Goal: Information Seeking & Learning: Learn about a topic

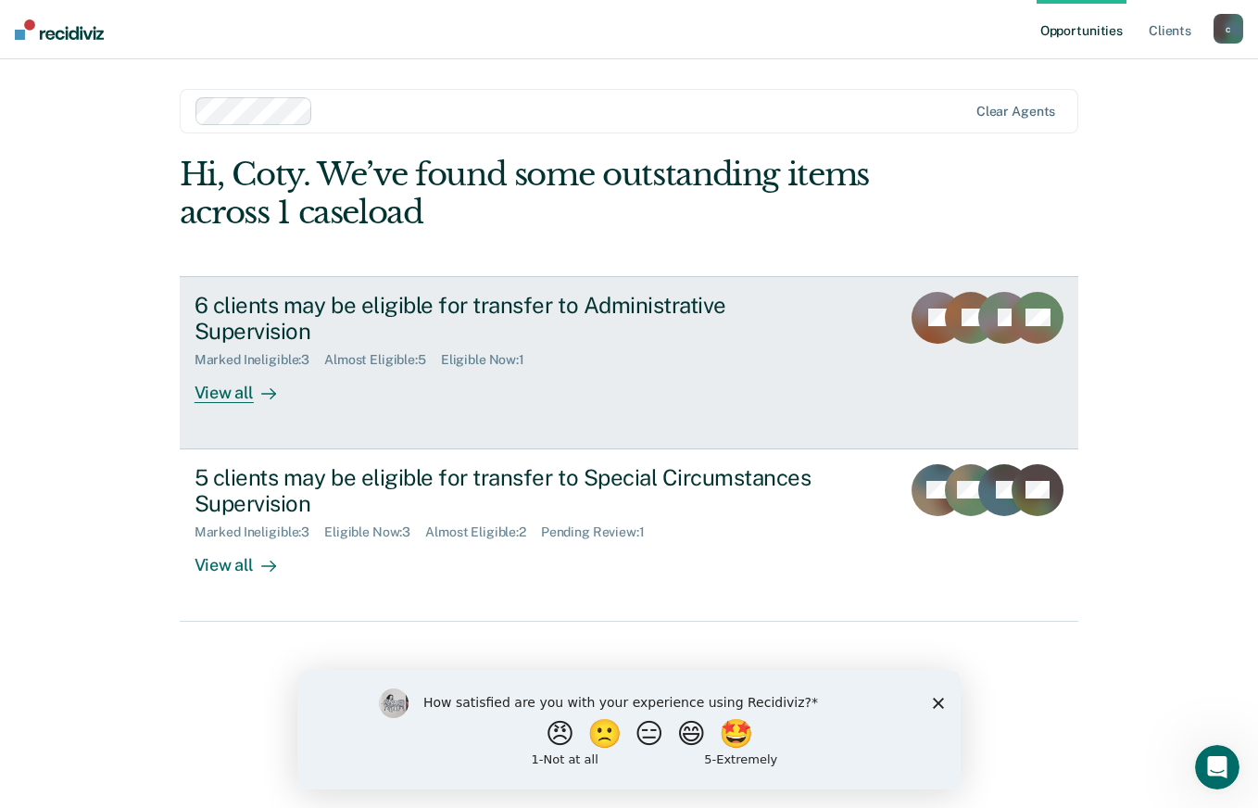
click at [213, 369] on div "View all" at bounding box center [247, 386] width 104 height 36
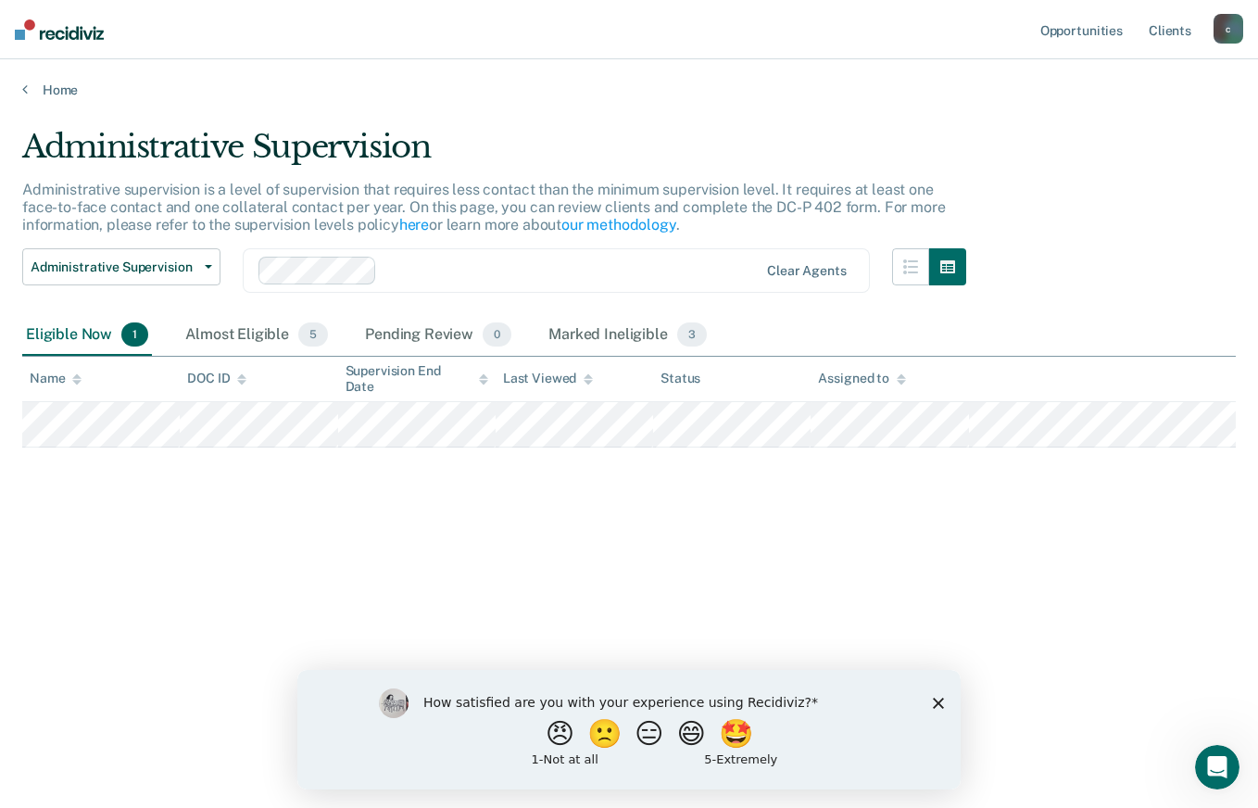
click at [350, 611] on div "Administrative Supervision Administrative supervision is a level of supervision…" at bounding box center [629, 398] width 1214 height 541
click at [384, 265] on div at bounding box center [565, 270] width 363 height 21
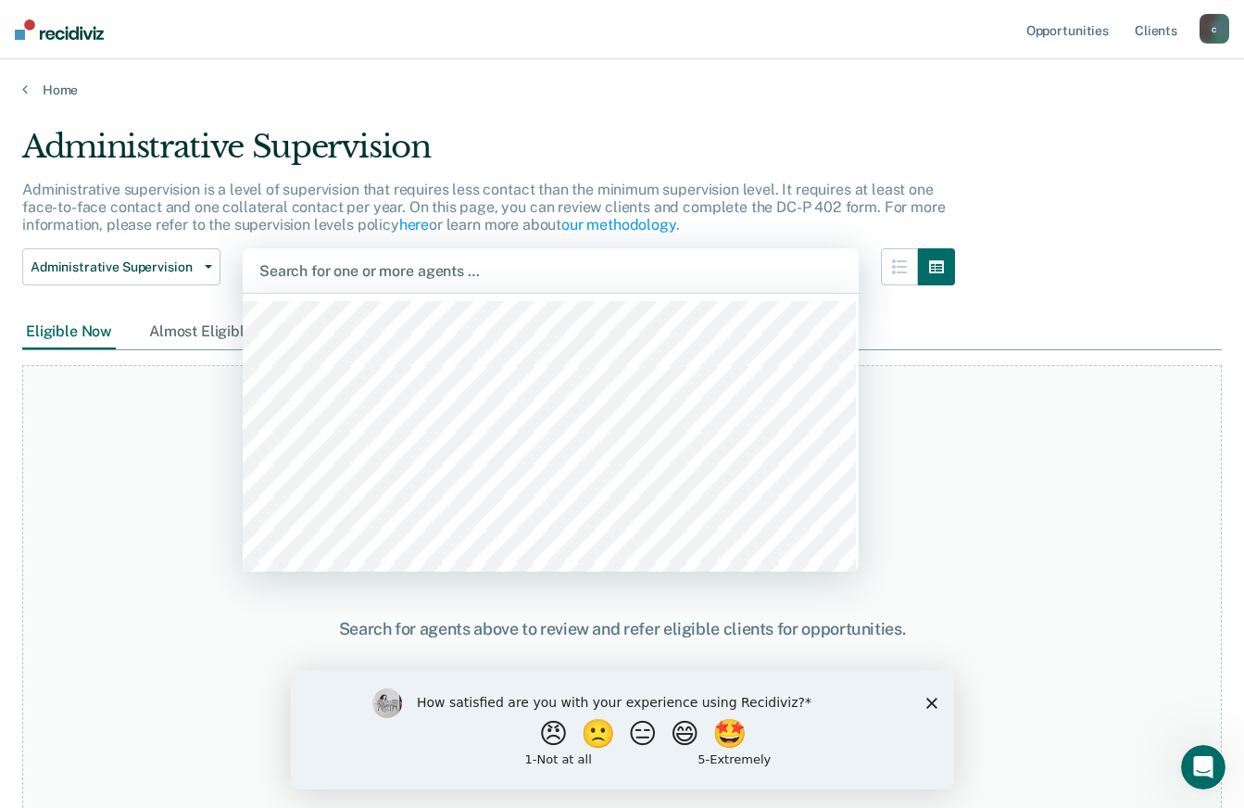
click at [115, 113] on main "Administrative Supervision Administrative supervision is a level of supervision…" at bounding box center [622, 450] width 1244 height 704
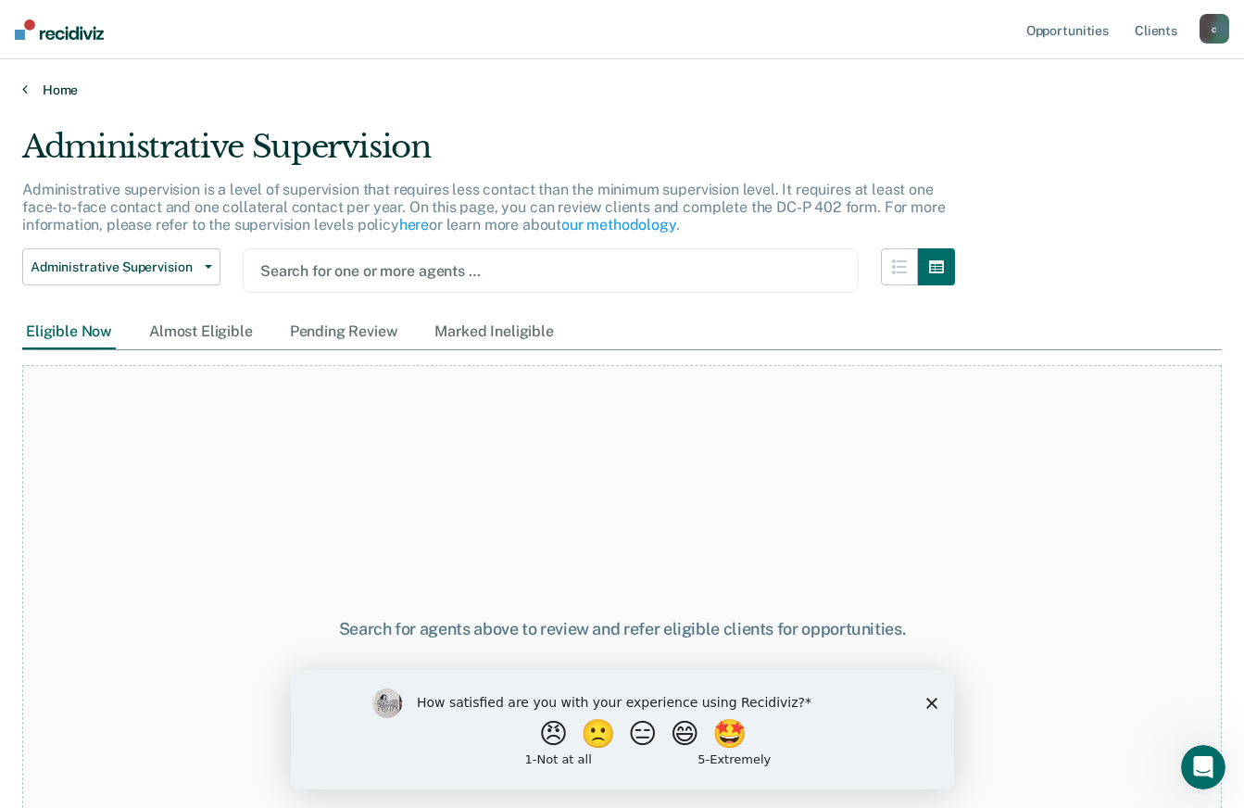
click at [53, 85] on link "Home" at bounding box center [622, 90] width 1200 height 17
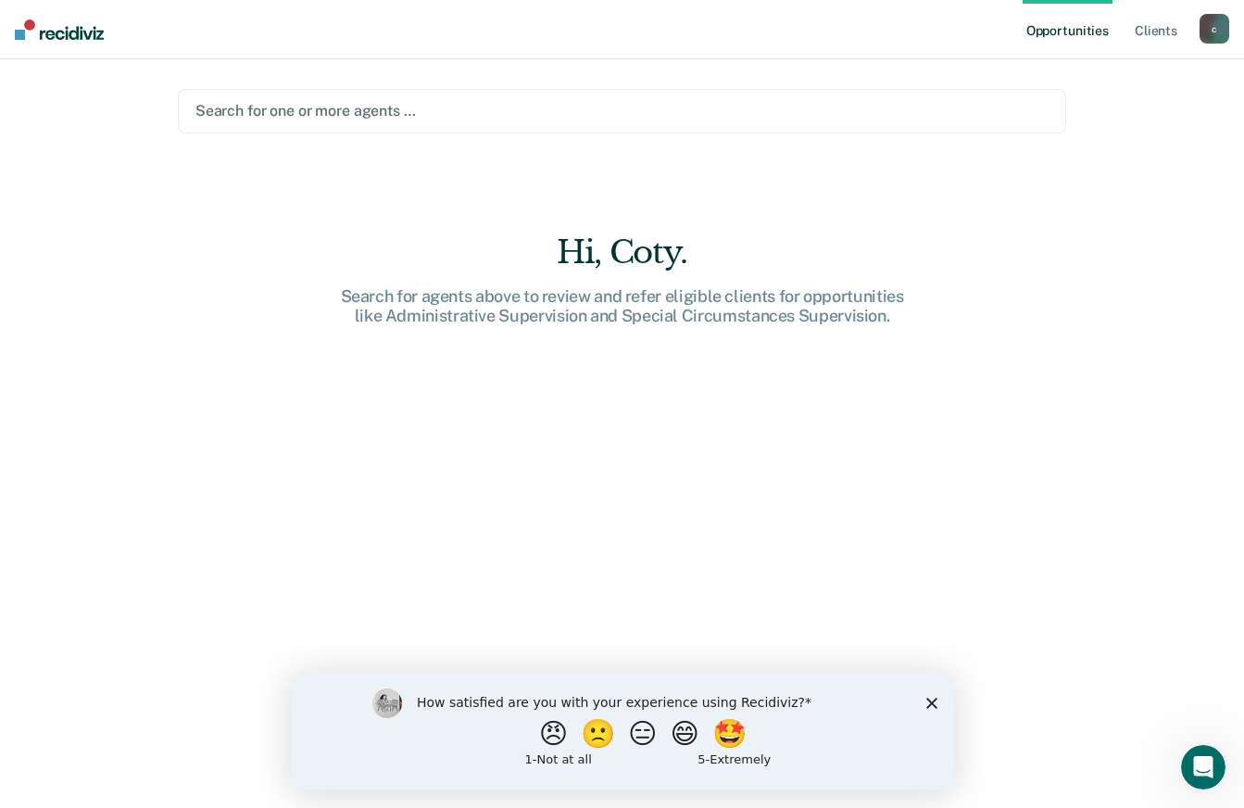
click at [74, 36] on img at bounding box center [59, 29] width 89 height 20
click at [39, 21] on img at bounding box center [59, 29] width 89 height 20
click at [587, 245] on div "Hi, Coty." at bounding box center [622, 252] width 593 height 38
click at [1161, 28] on link "Client s" at bounding box center [1156, 29] width 50 height 59
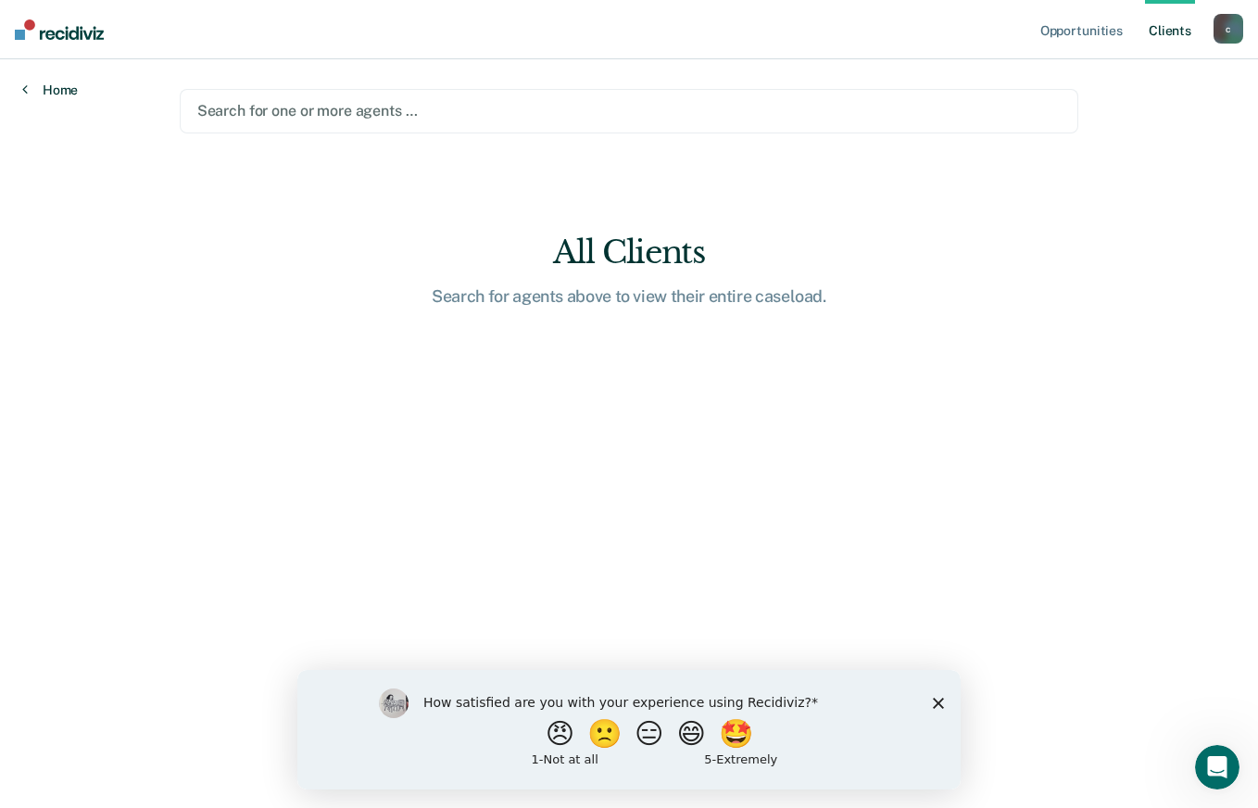
click at [56, 95] on link "Home" at bounding box center [50, 90] width 56 height 17
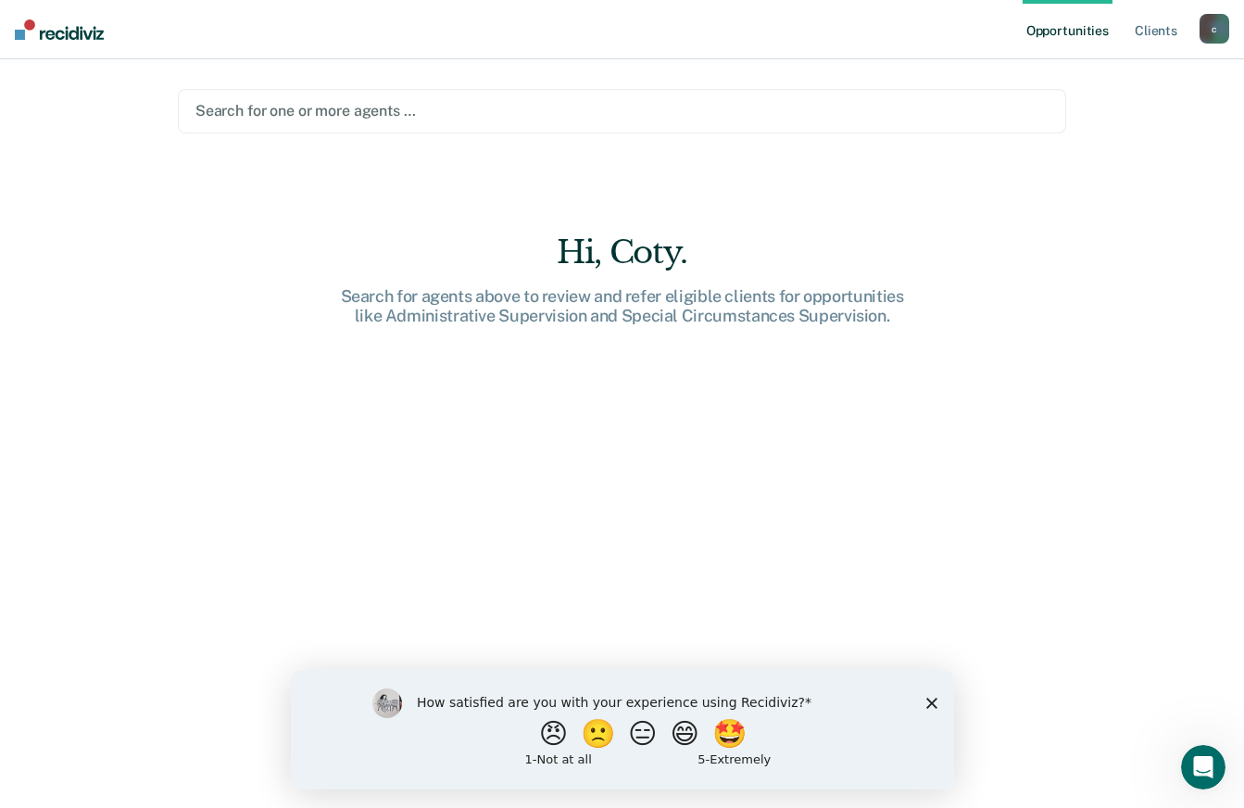
click at [67, 39] on img at bounding box center [59, 29] width 89 height 20
click at [943, 713] on div "How satisfied are you with your experience using Recidiviz? 😠 🙁 😑 😄 🤩 1 - Not a…" at bounding box center [621, 729] width 663 height 120
click at [931, 701] on polygon "Close survey" at bounding box center [930, 702] width 11 height 11
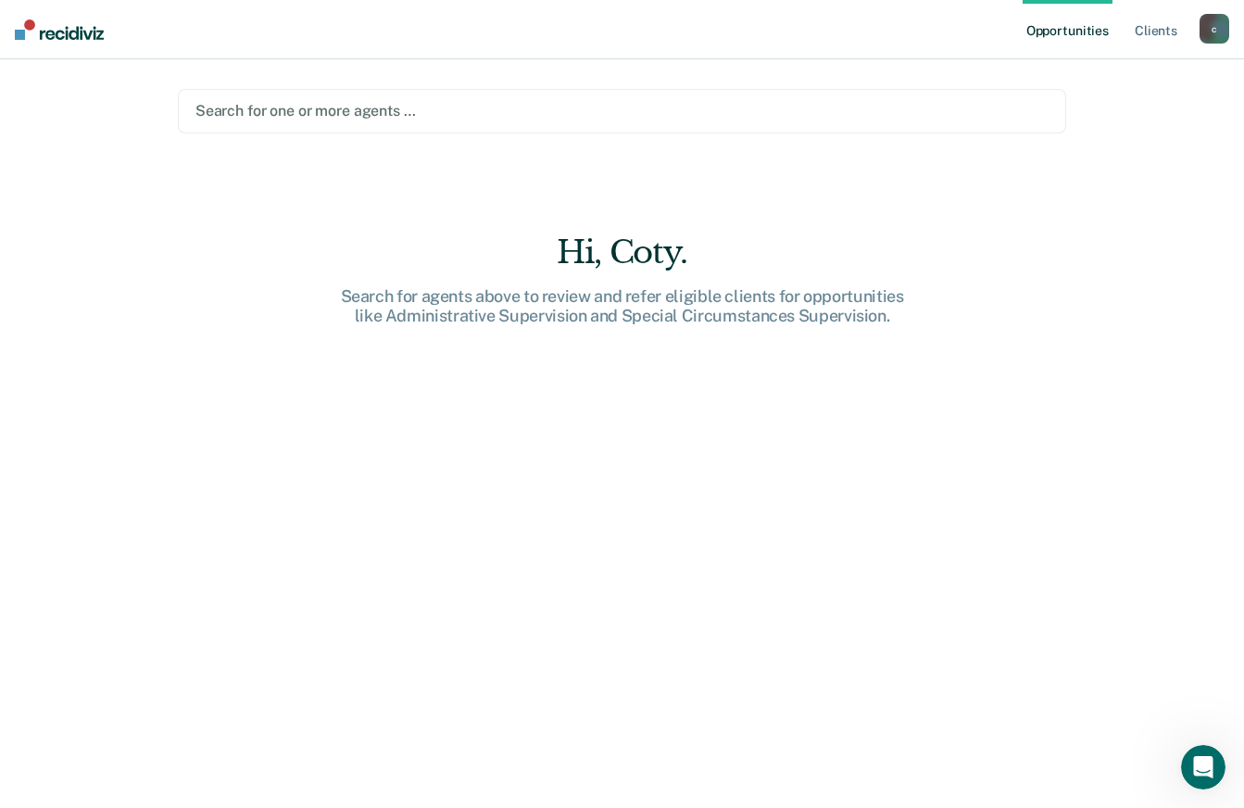
click at [28, 36] on img at bounding box center [59, 29] width 89 height 20
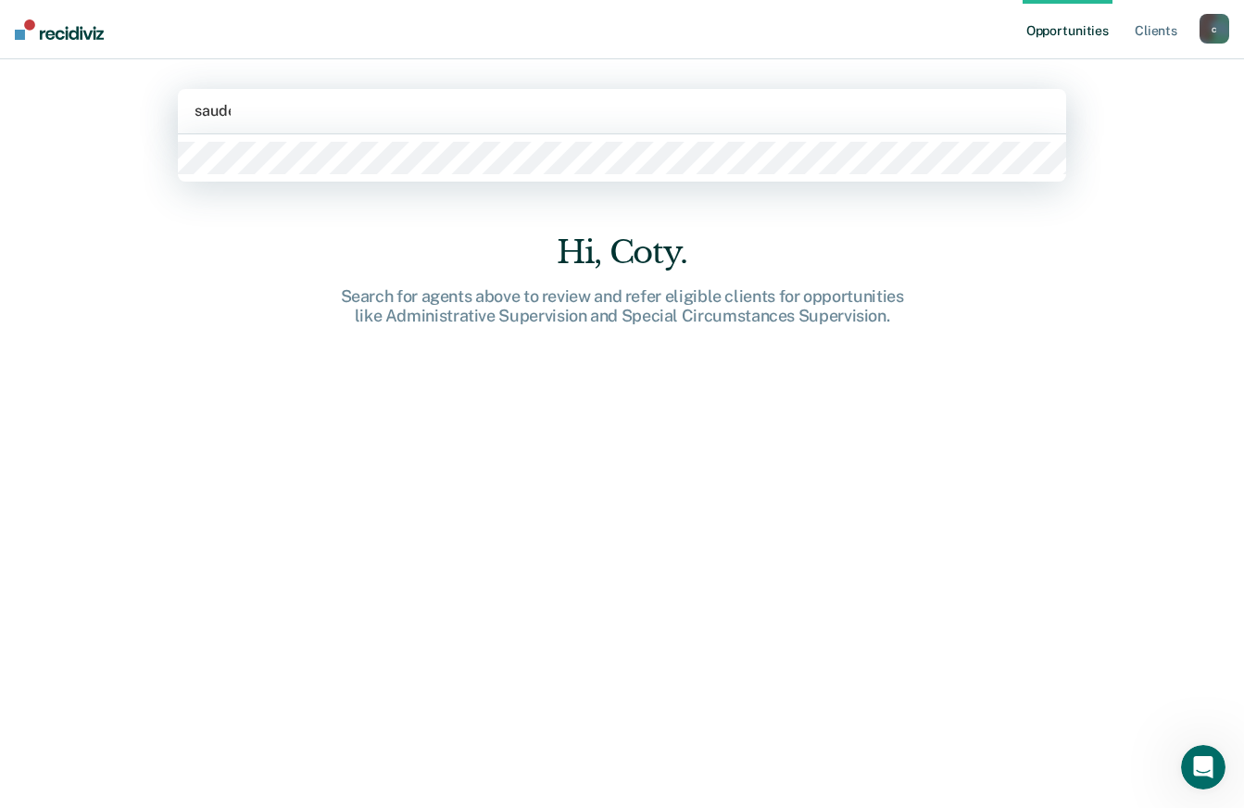
type input "sauder"
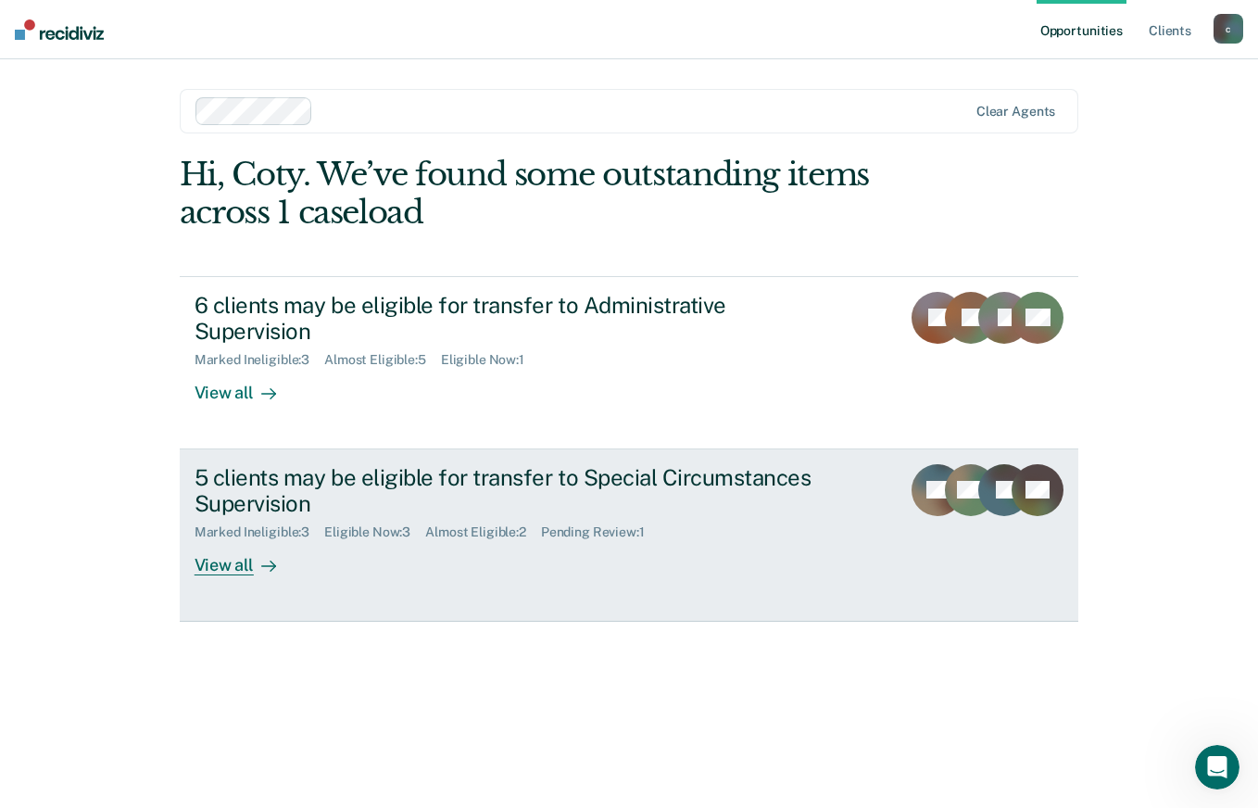
click at [236, 549] on link "5 clients may be eligible for transfer to Special Circumstances Supervision Mar…" at bounding box center [630, 535] width 900 height 172
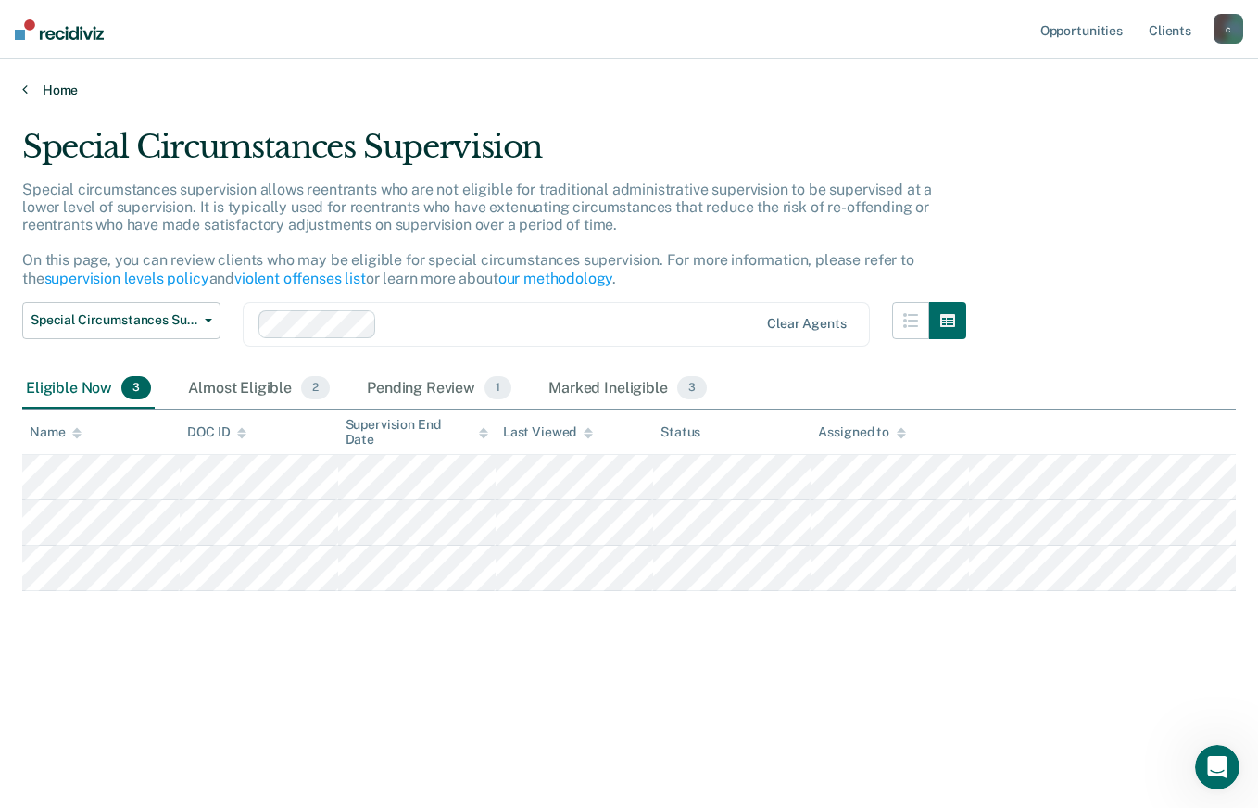
click at [69, 85] on link "Home" at bounding box center [629, 90] width 1214 height 17
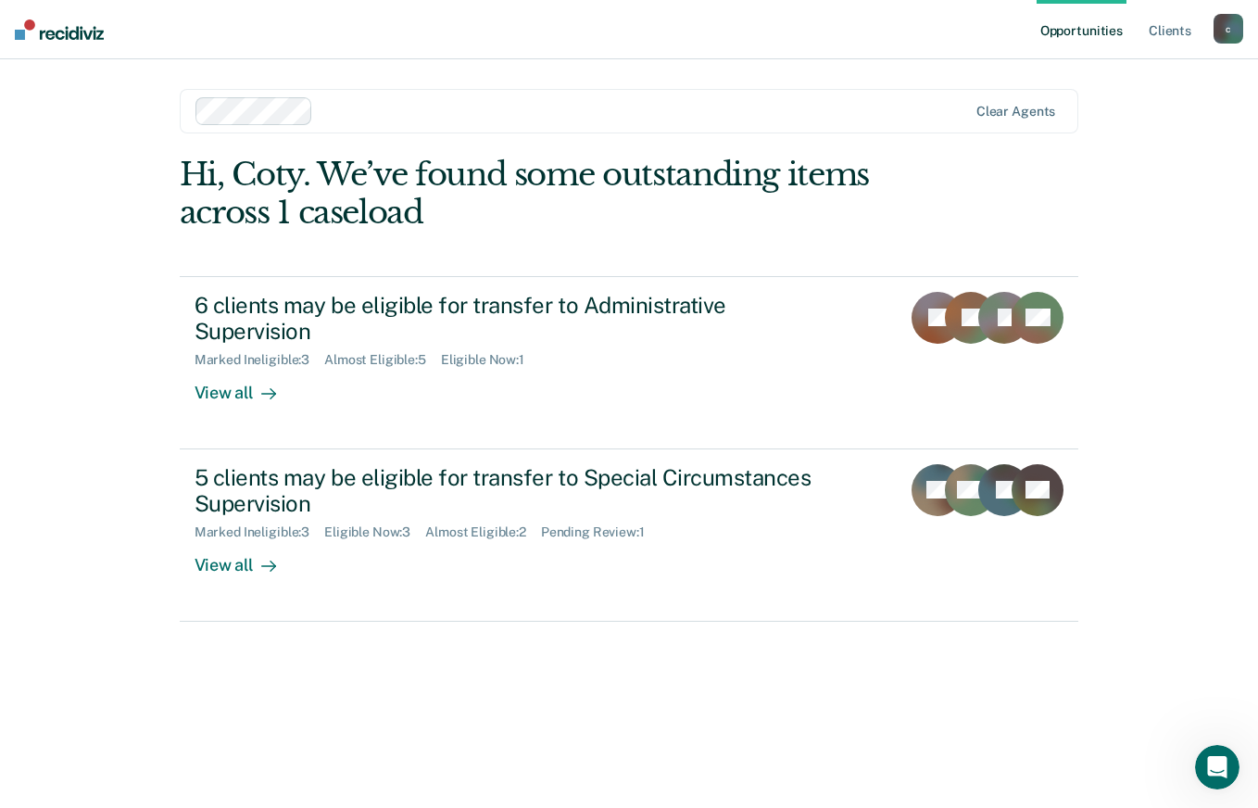
click at [225, 368] on div "View all" at bounding box center [247, 386] width 104 height 36
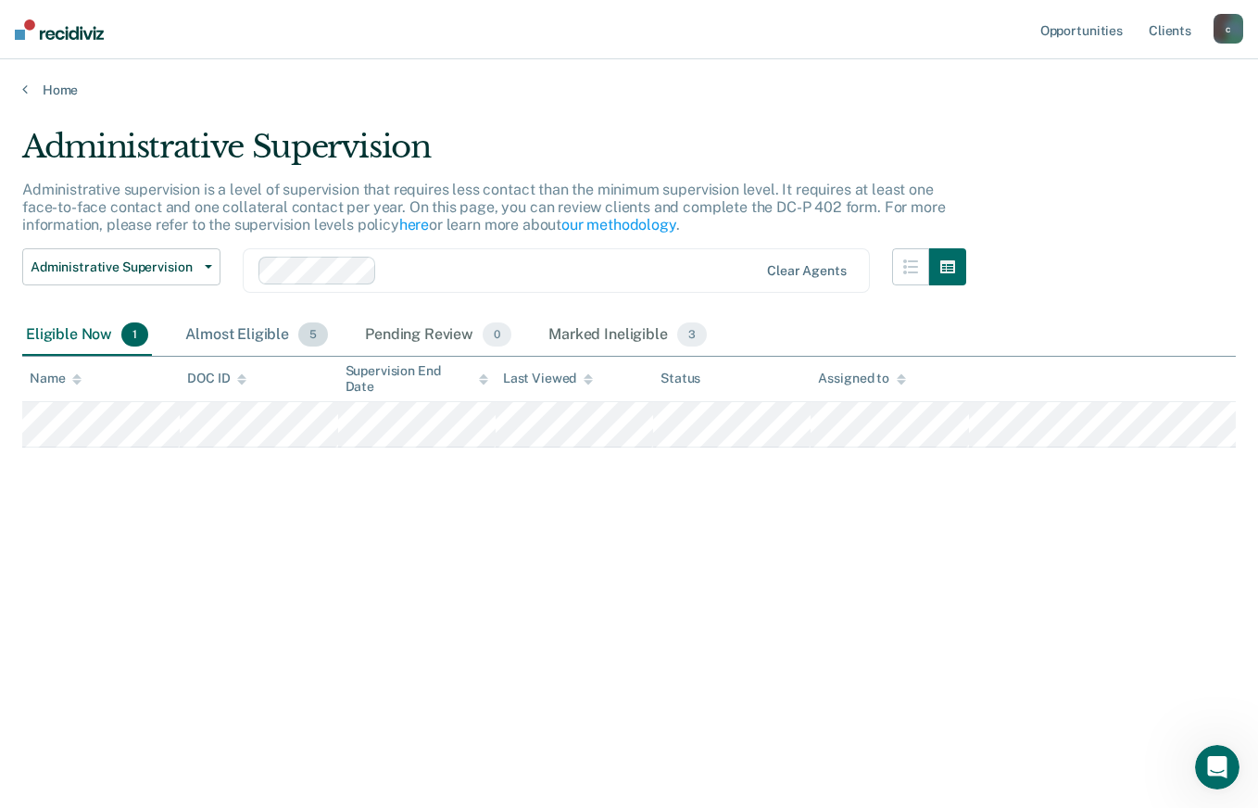
click at [258, 330] on div "Almost Eligible 5" at bounding box center [257, 335] width 150 height 41
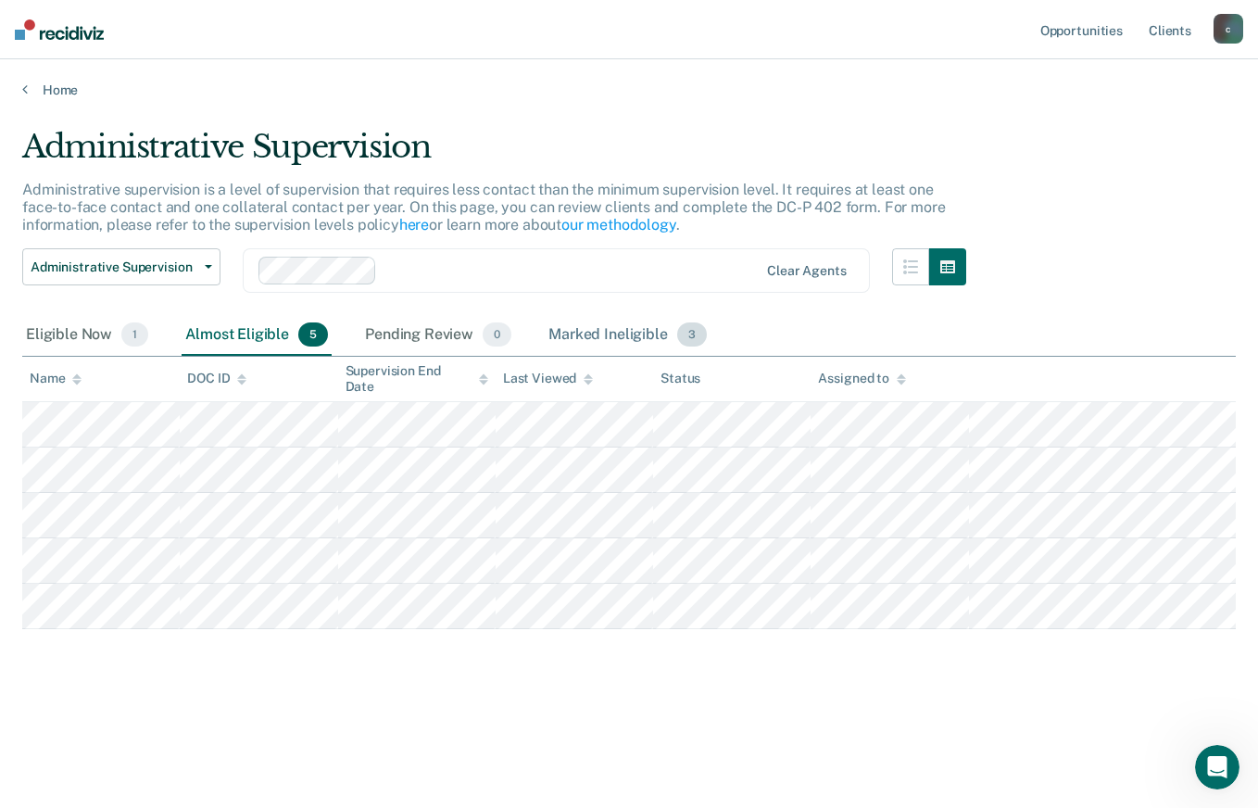
click at [610, 327] on div "Marked Ineligible 3" at bounding box center [628, 335] width 166 height 41
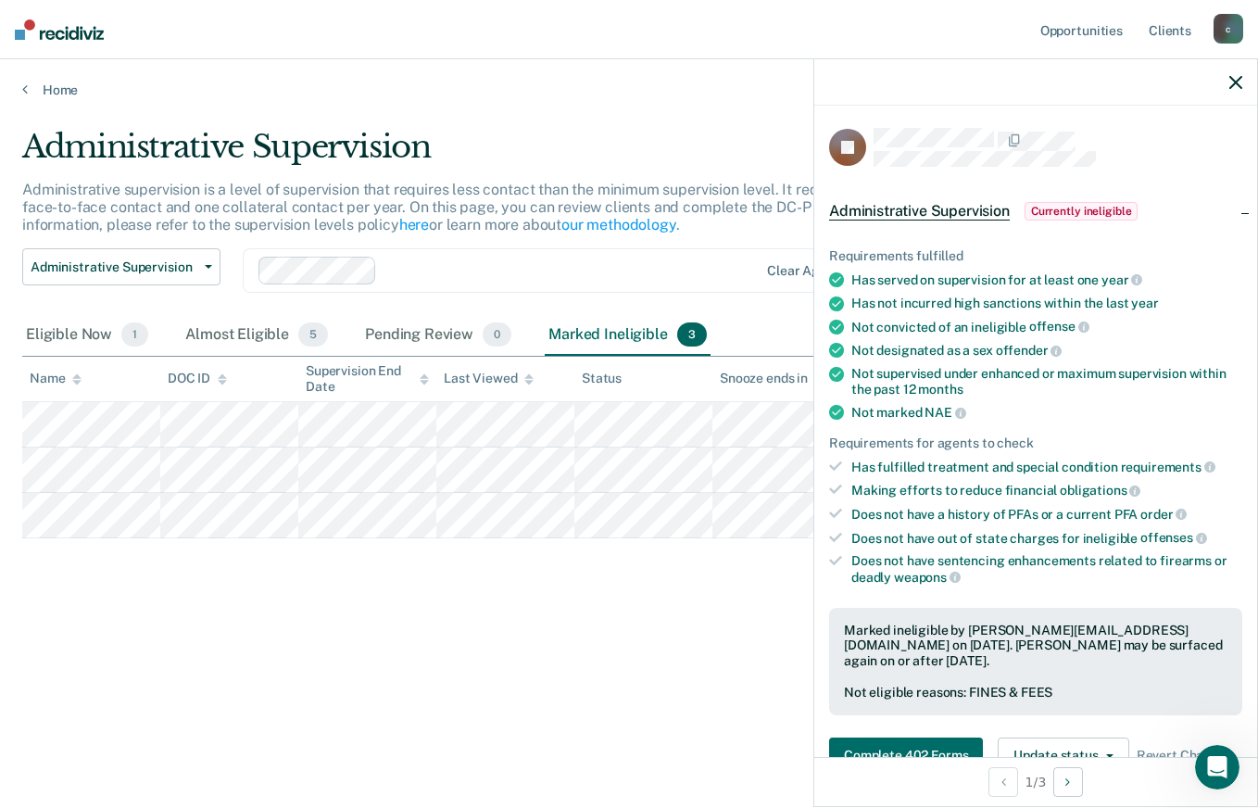
click at [59, 638] on div "Administrative Supervision Administrative supervision is a level of supervision…" at bounding box center [629, 398] width 1214 height 541
